Goal: Information Seeking & Learning: Learn about a topic

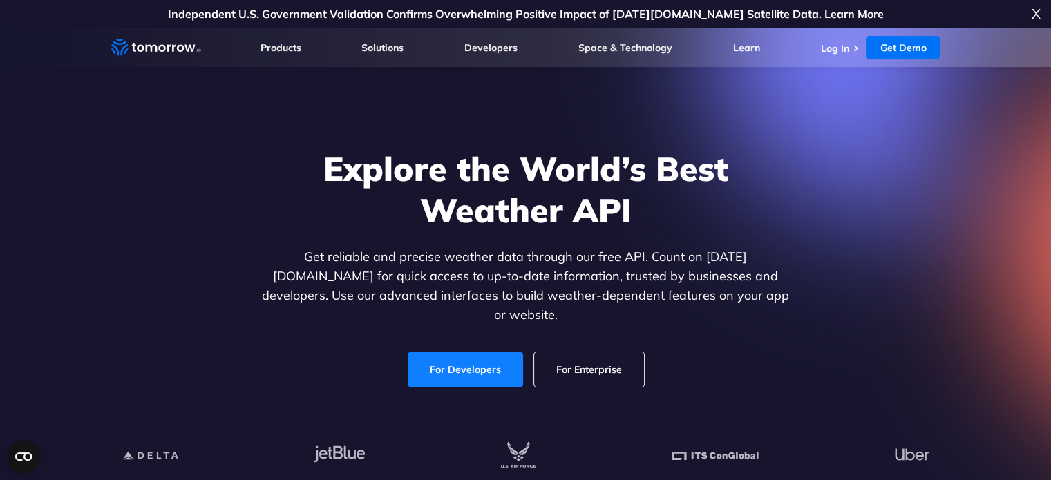
click at [469, 353] on link "For Developers" at bounding box center [465, 370] width 115 height 35
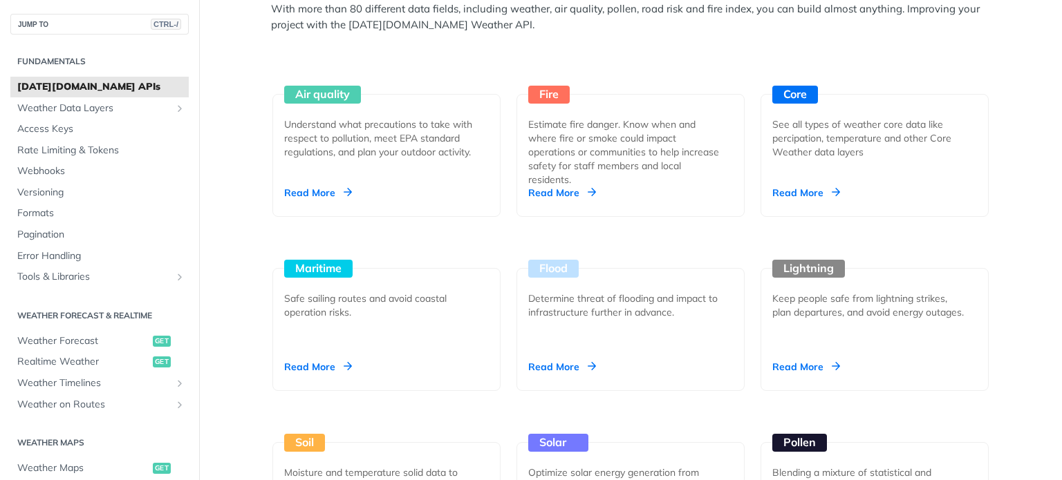
scroll to position [1272, 0]
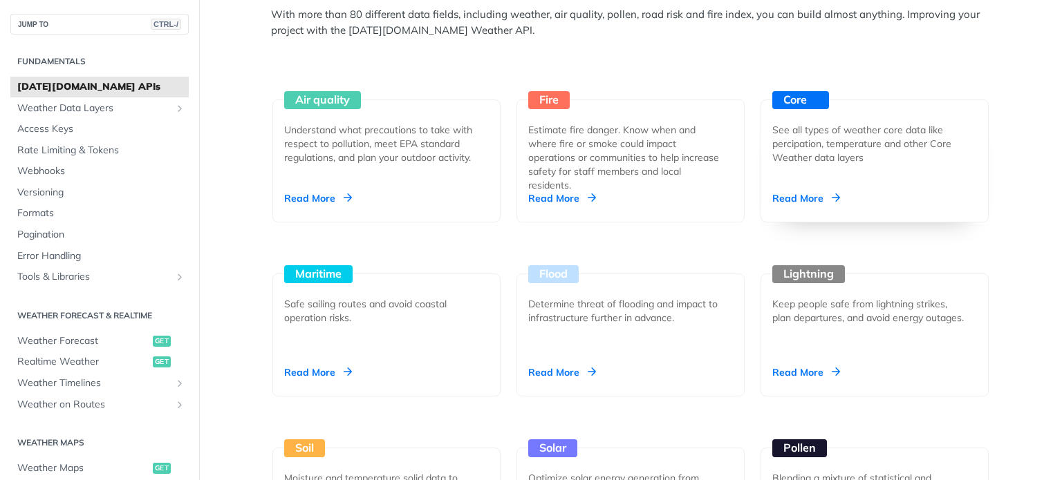
click at [860, 168] on div "Core See all types of weather core data like percipation, temperature and other…" at bounding box center [874, 161] width 228 height 123
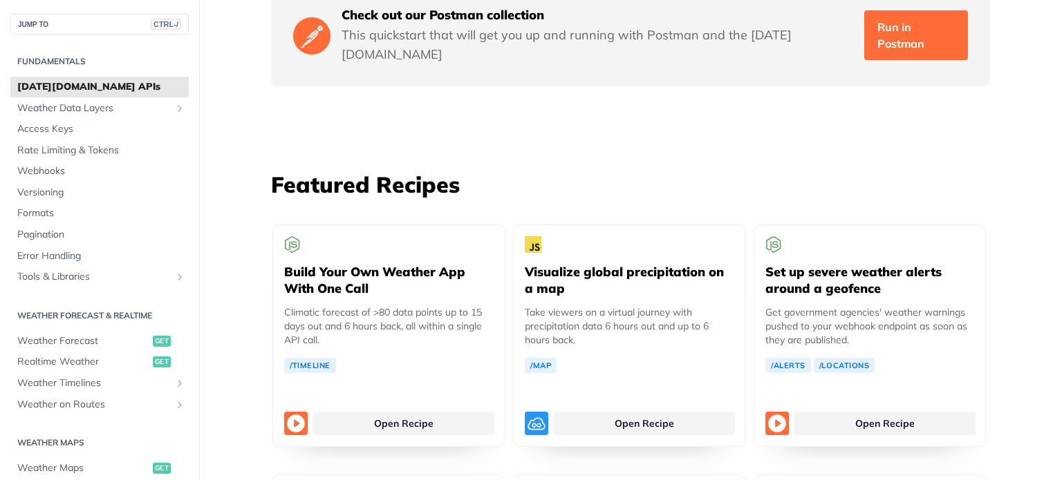
scroll to position [2419, 0]
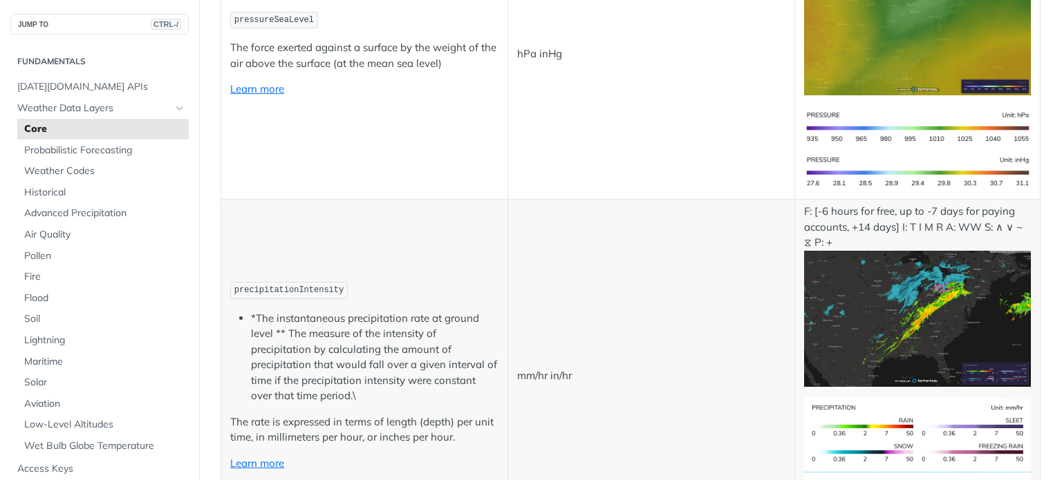
scroll to position [2260, 0]
